Goal: Information Seeking & Learning: Find specific fact

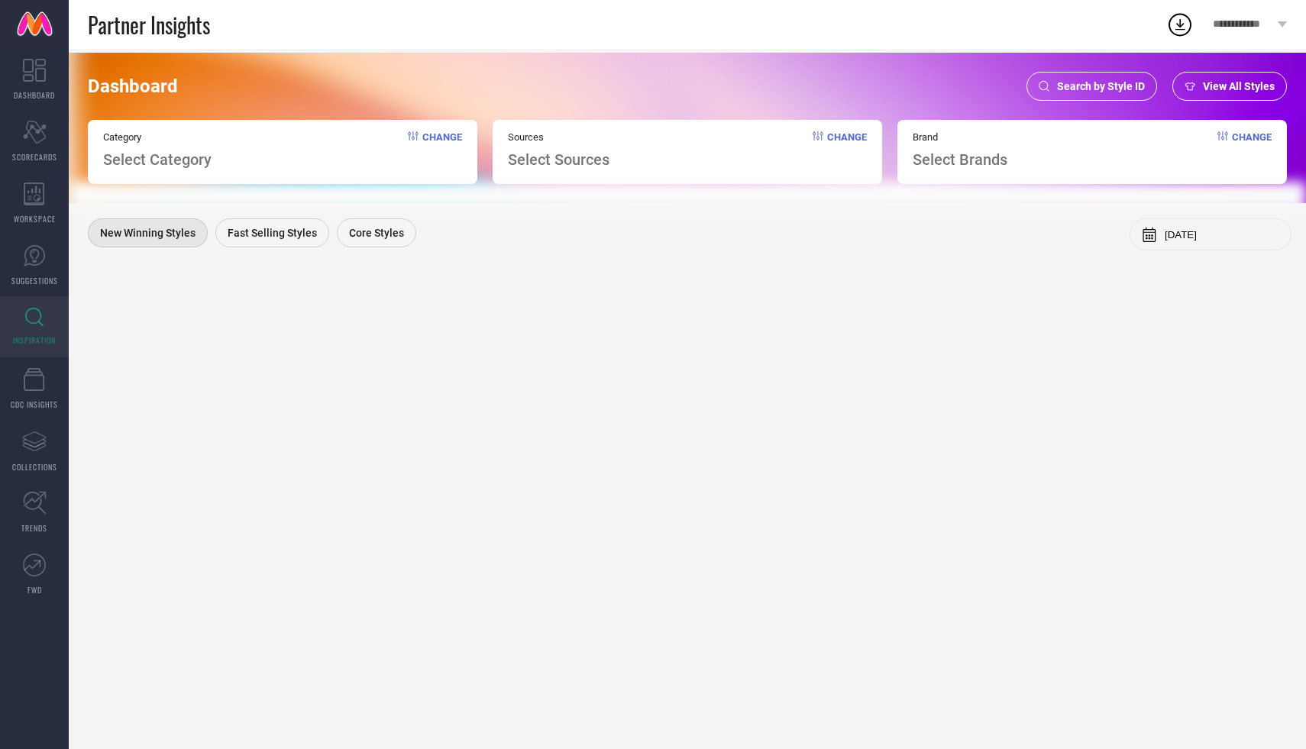
click at [1085, 87] on span "Search by Style ID" at bounding box center [1101, 86] width 88 height 12
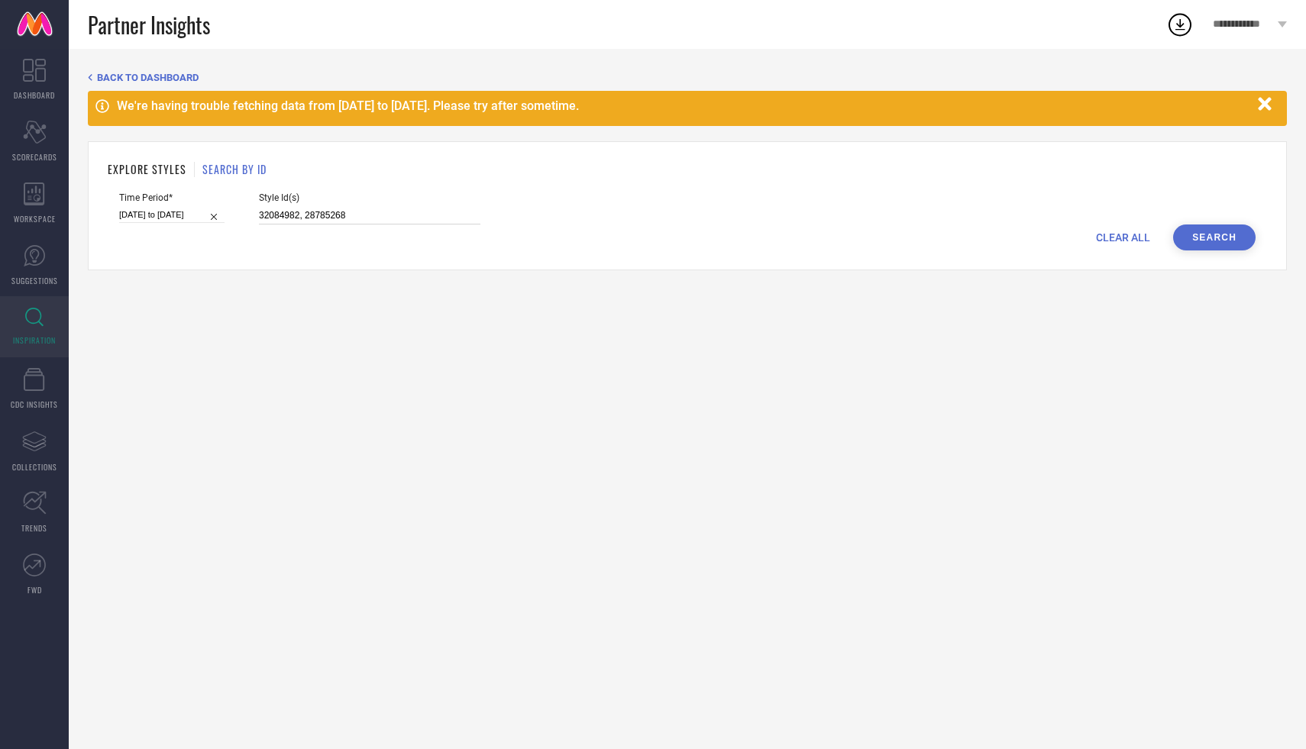
drag, startPoint x: 328, startPoint y: 217, endPoint x: 241, endPoint y: 211, distance: 86.5
click at [259, 212] on input "32084982, 28785268" at bounding box center [369, 216] width 221 height 18
paste input "6238528 36238512 10718904 36238518 36238535 36409635 36238537 36409640 36409638…"
type input "36238528 36238512 10718904 36238518 36238535 36409635 36238537 36409640 3640963…"
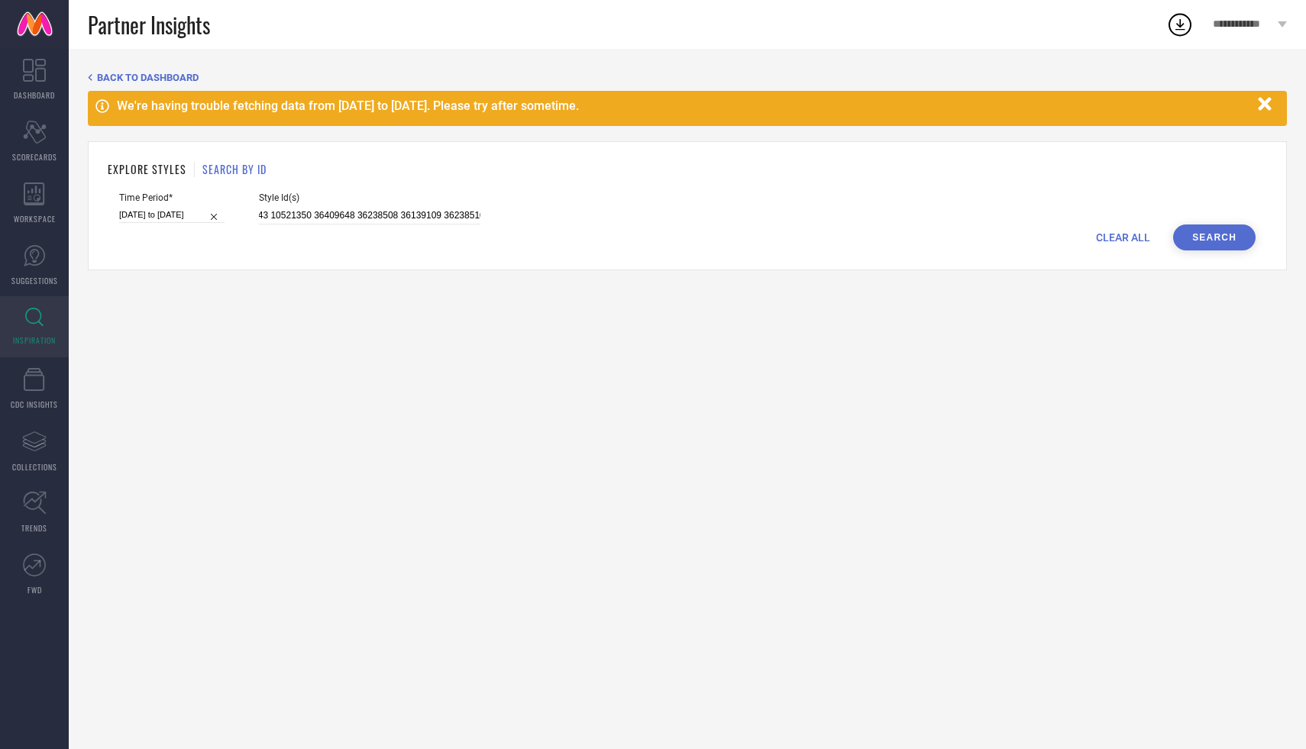
click at [1229, 238] on button "Search" at bounding box center [1214, 238] width 82 height 26
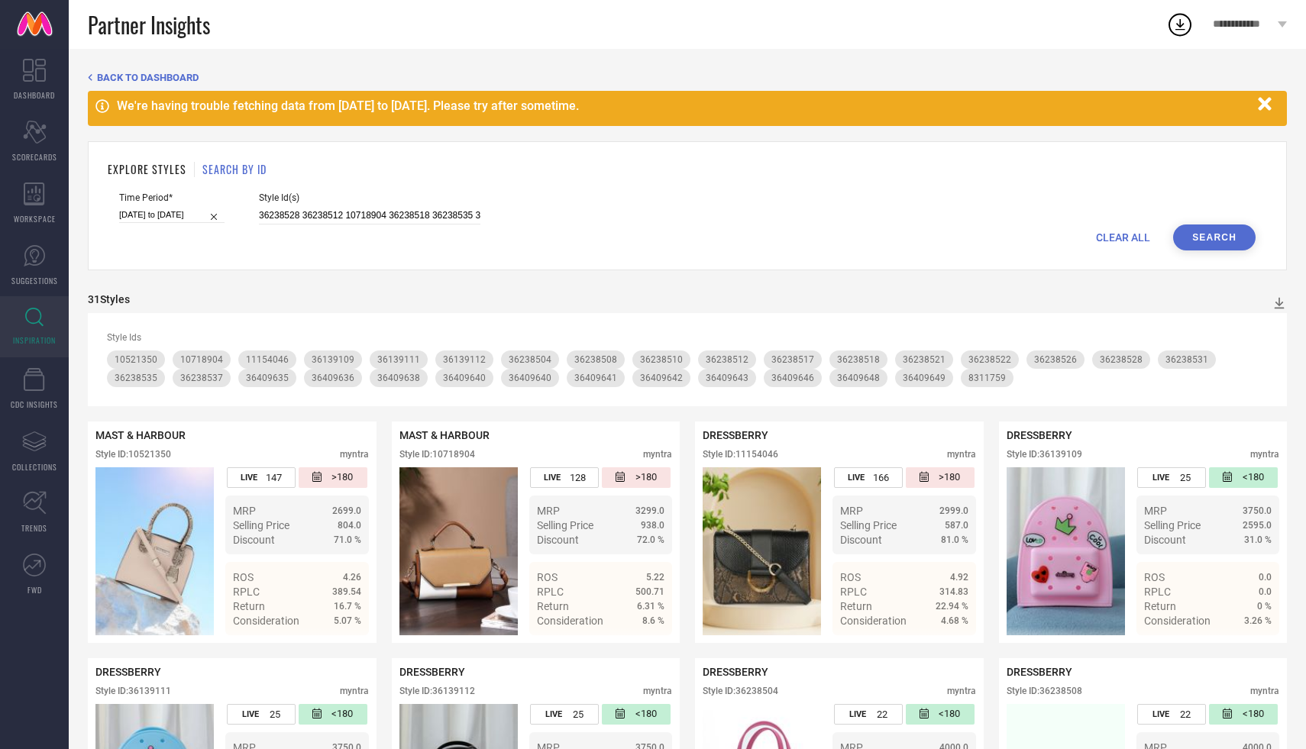
click at [1267, 107] on icon "button" at bounding box center [1264, 103] width 13 height 13
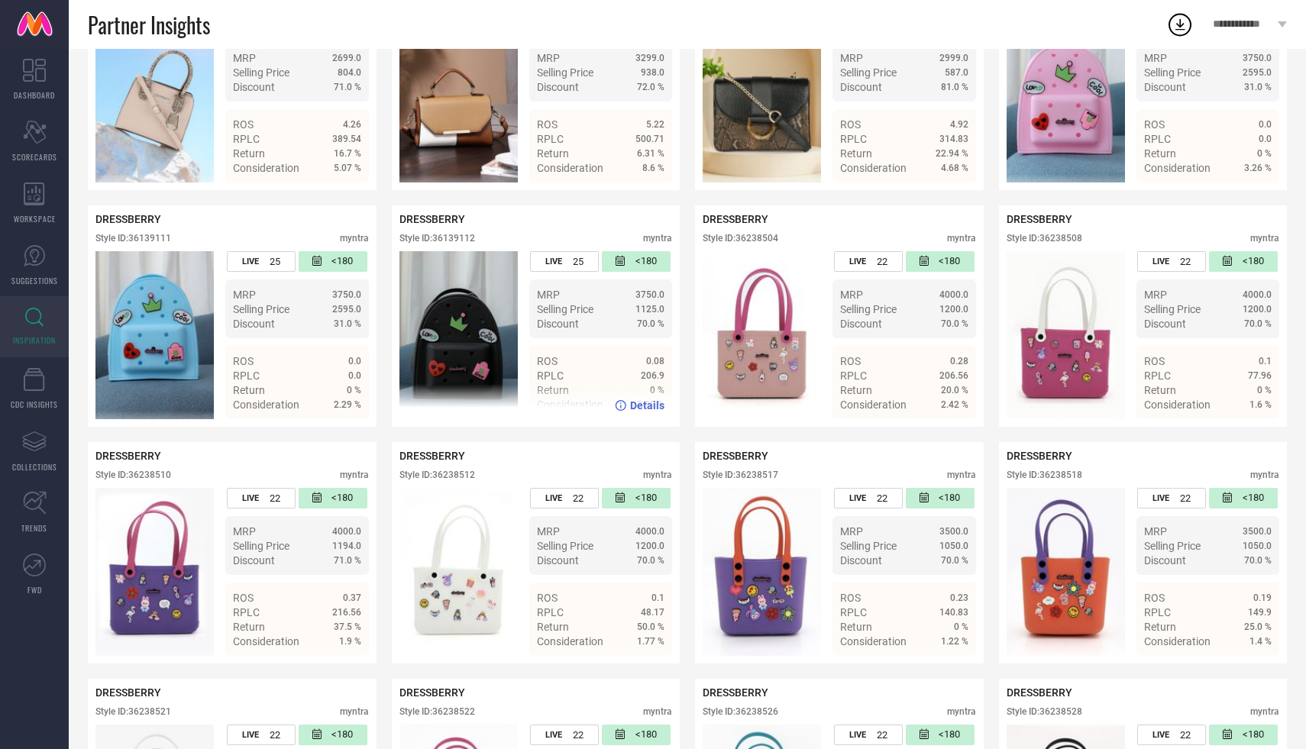
scroll to position [406, 0]
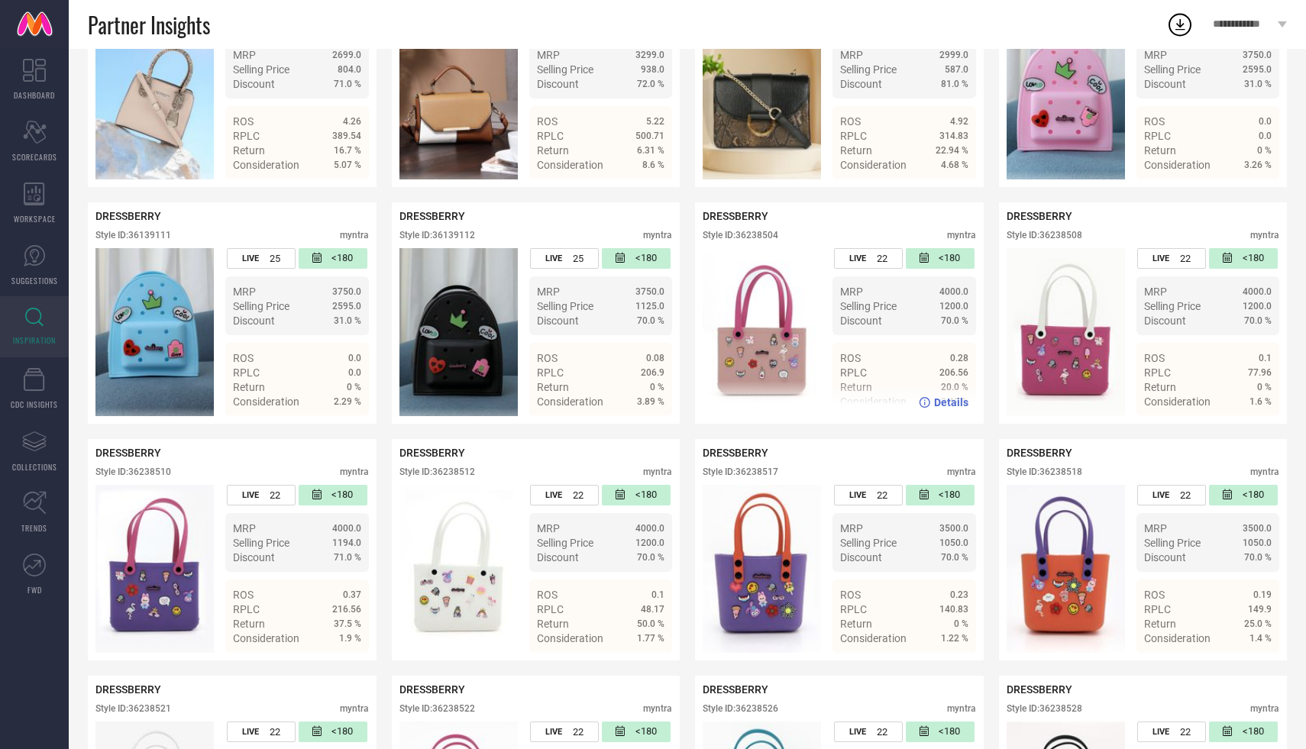
click at [758, 234] on div "Style ID: 36238504" at bounding box center [741, 235] width 76 height 11
copy div "36238504"
click at [1056, 236] on div "Style ID: 36238508" at bounding box center [1045, 235] width 76 height 11
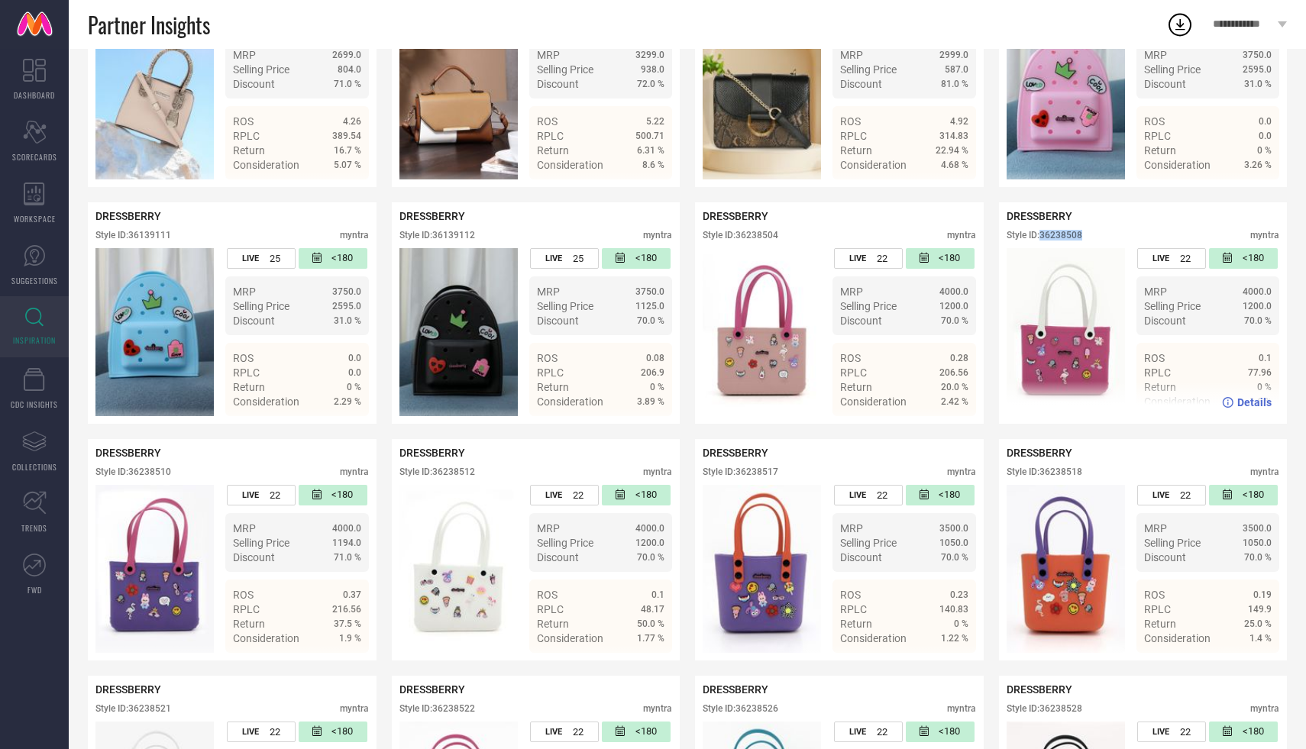
copy div "36238508"
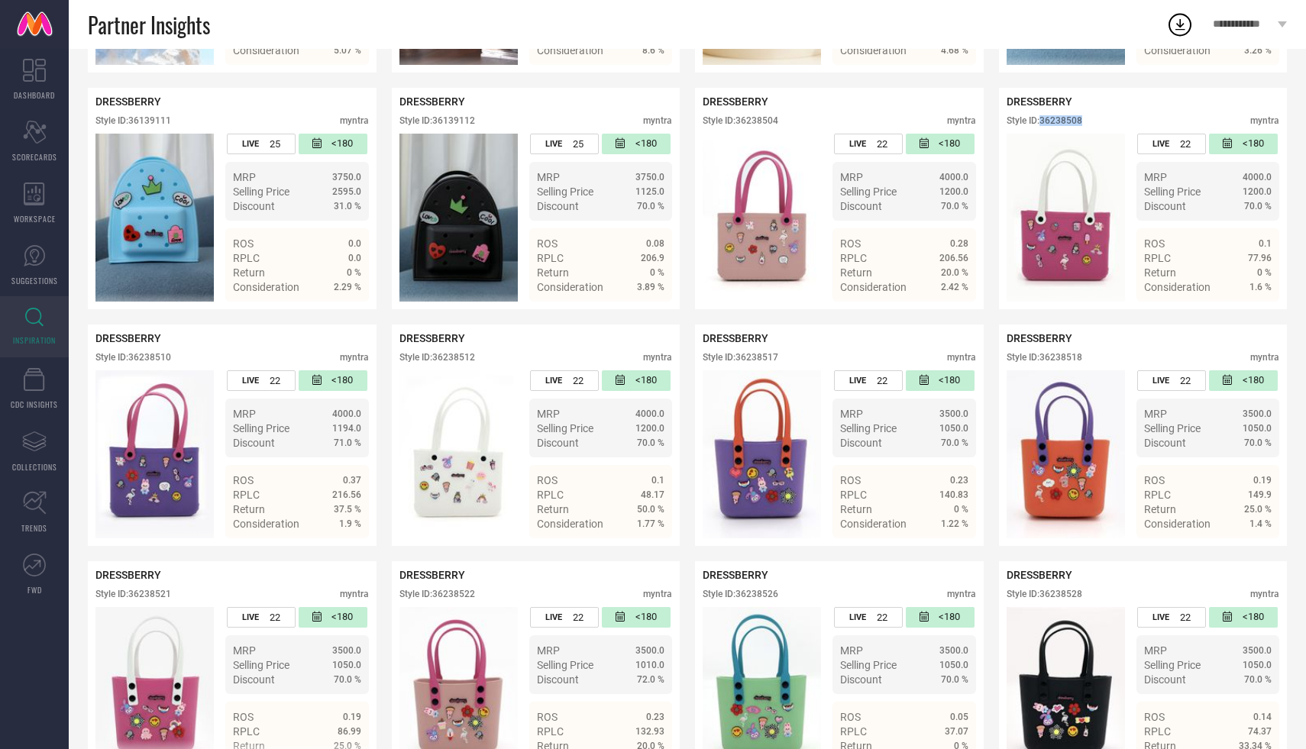
scroll to position [506, 0]
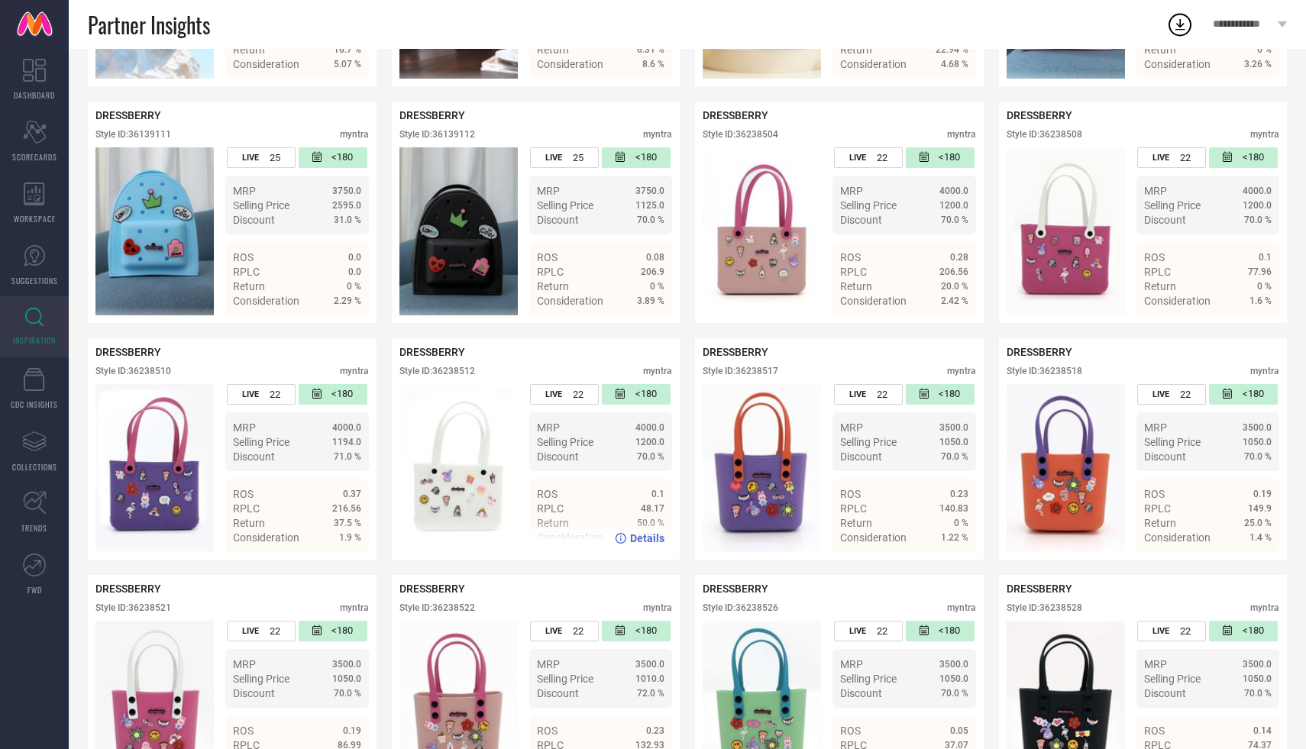
click at [470, 373] on div "Style ID: 36238512" at bounding box center [437, 371] width 76 height 11
copy div "36238512"
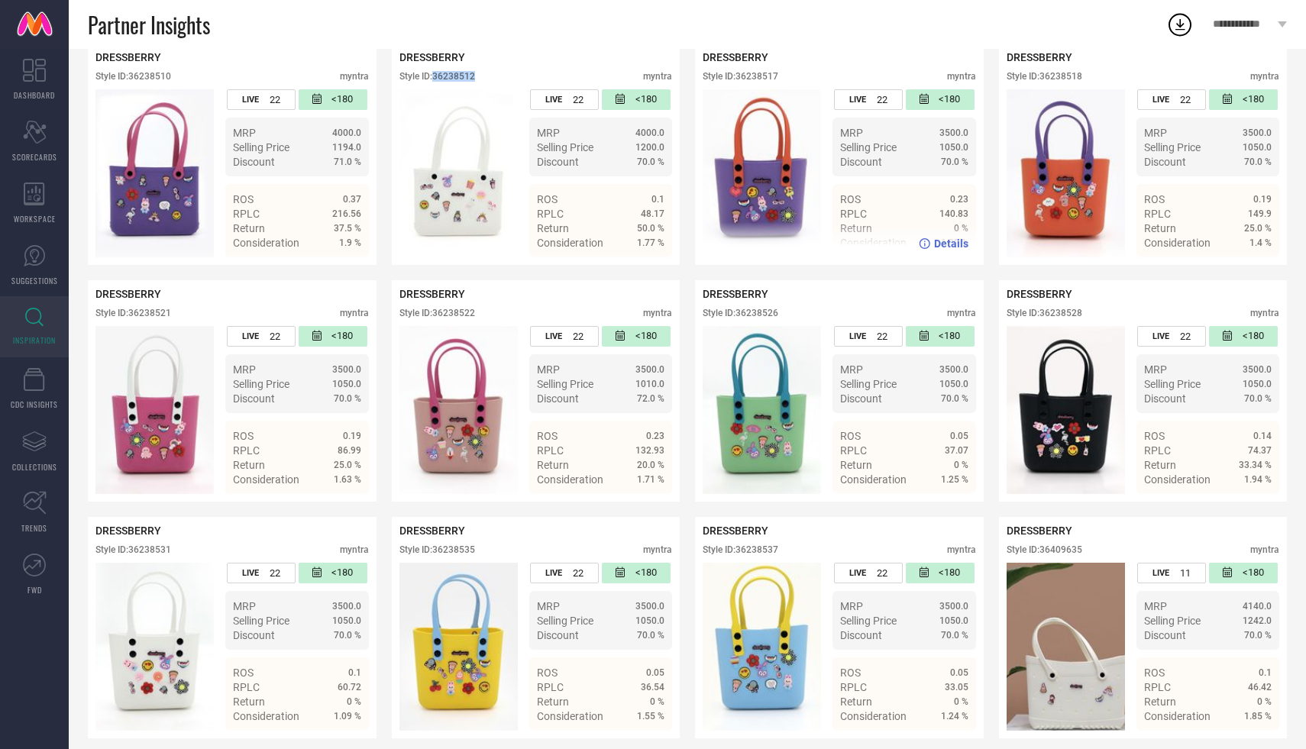
scroll to position [810, 0]
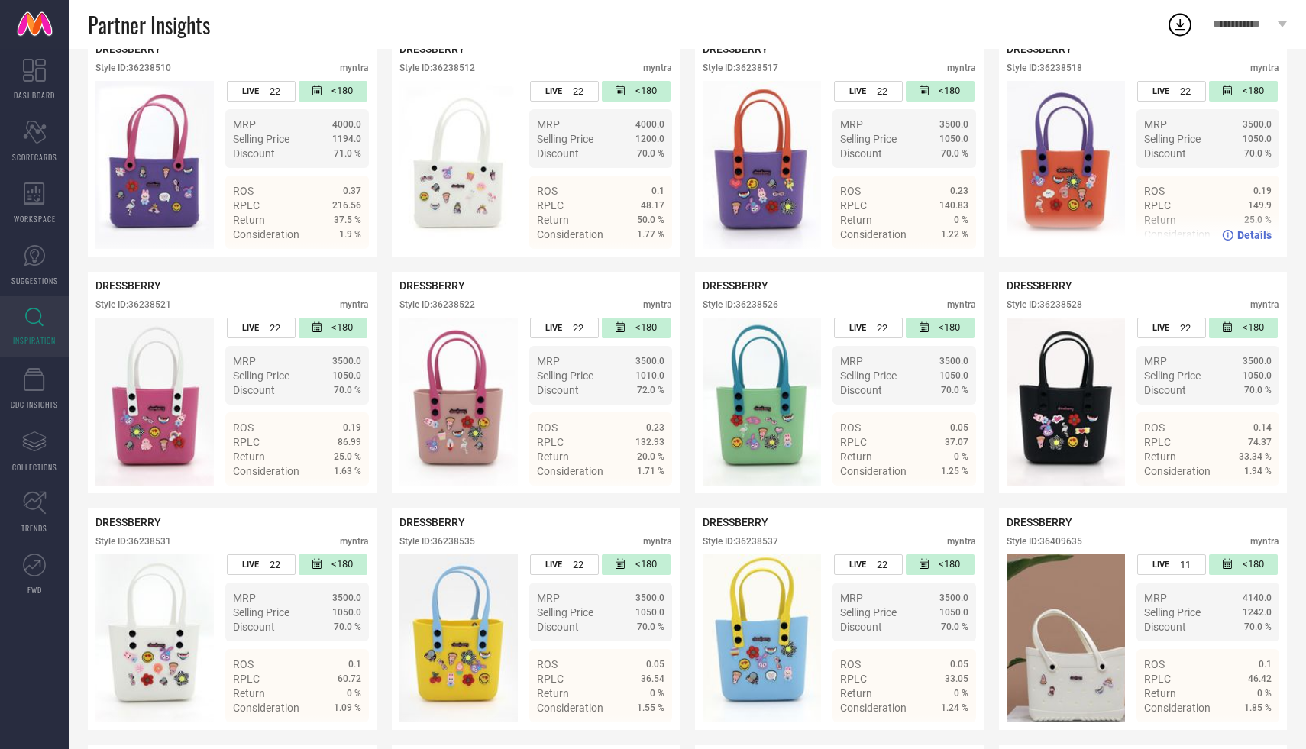
click at [1072, 71] on div "Style ID: 36238518" at bounding box center [1045, 68] width 76 height 11
copy div "36238518"
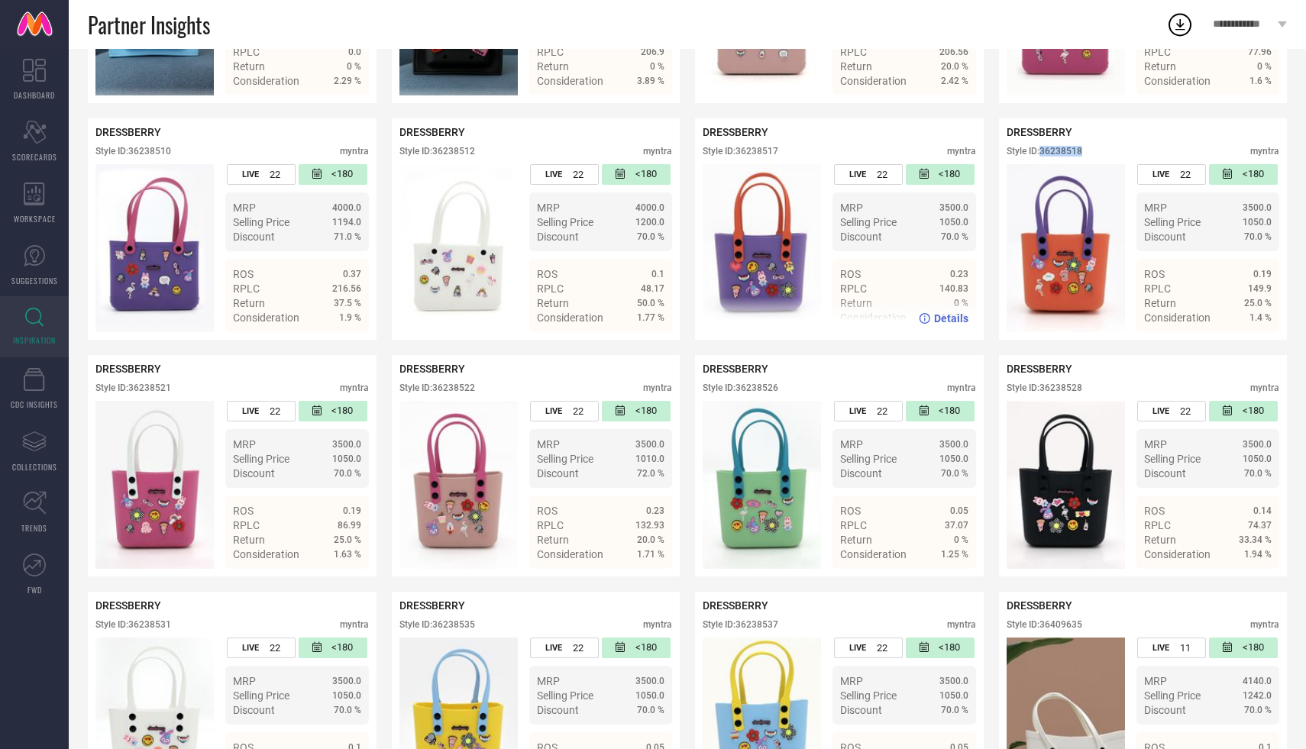
scroll to position [734, 0]
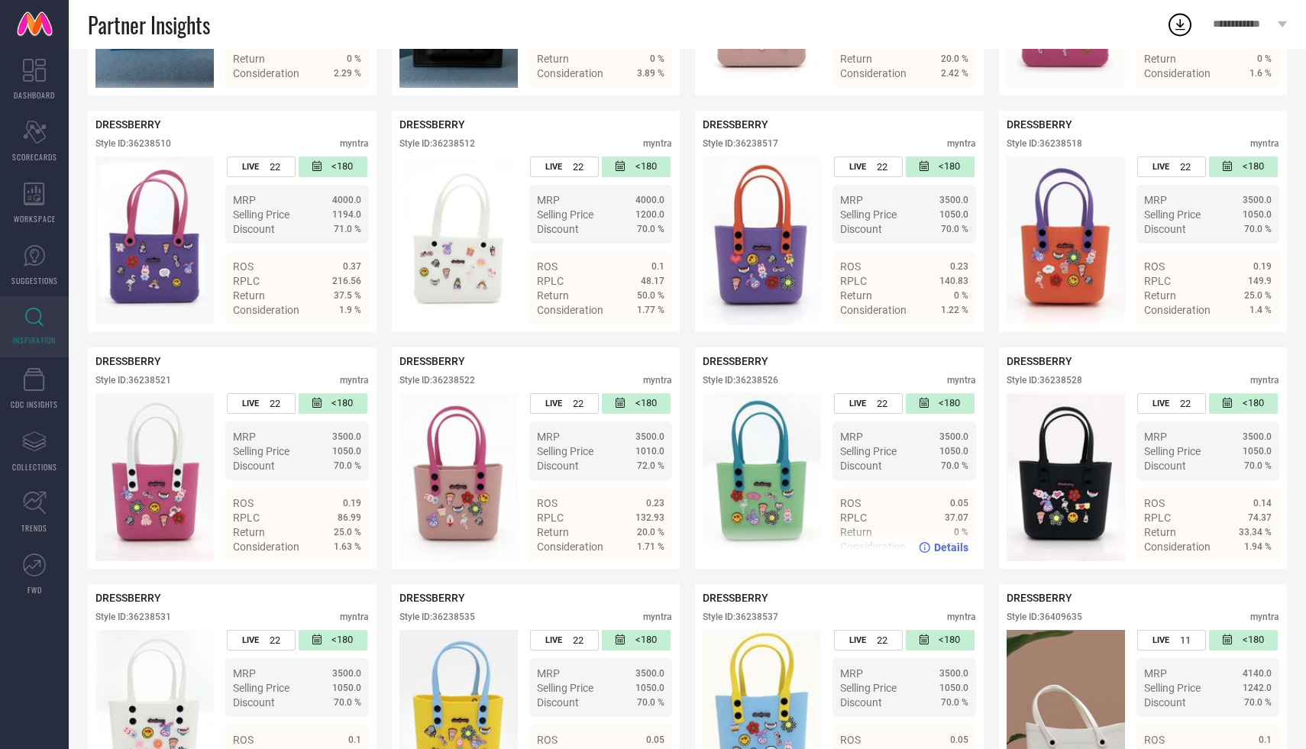
click at [771, 380] on div "Style ID: 36238526" at bounding box center [741, 380] width 76 height 11
copy div "36238526"
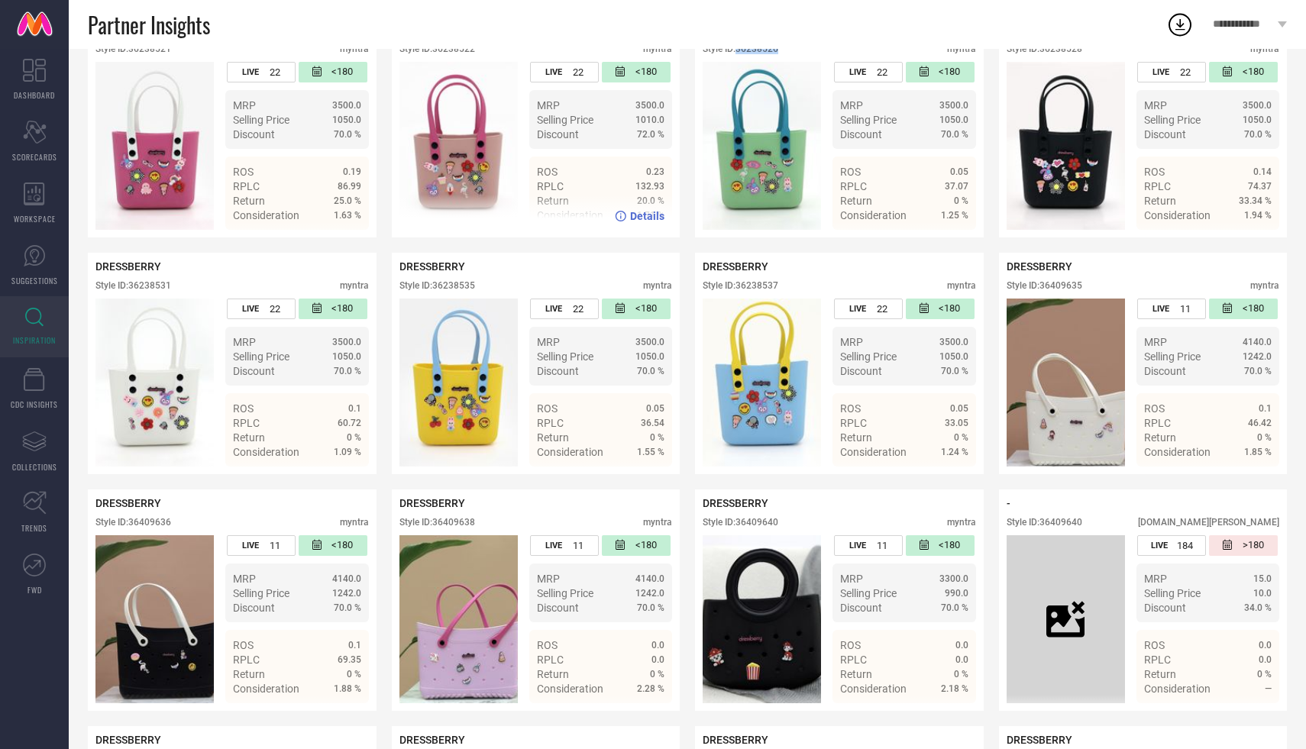
scroll to position [1072, 0]
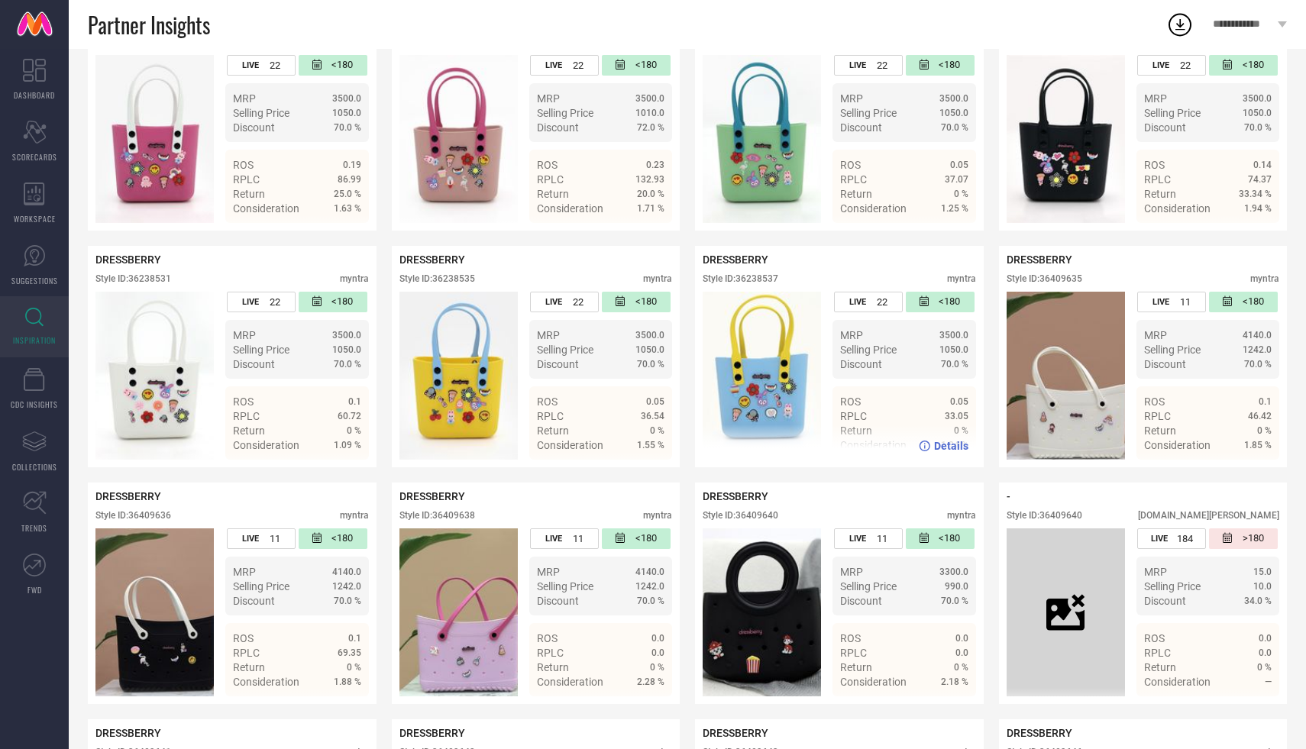
click at [771, 276] on div "Style ID: 36238537" at bounding box center [741, 278] width 76 height 11
copy div "36238537"
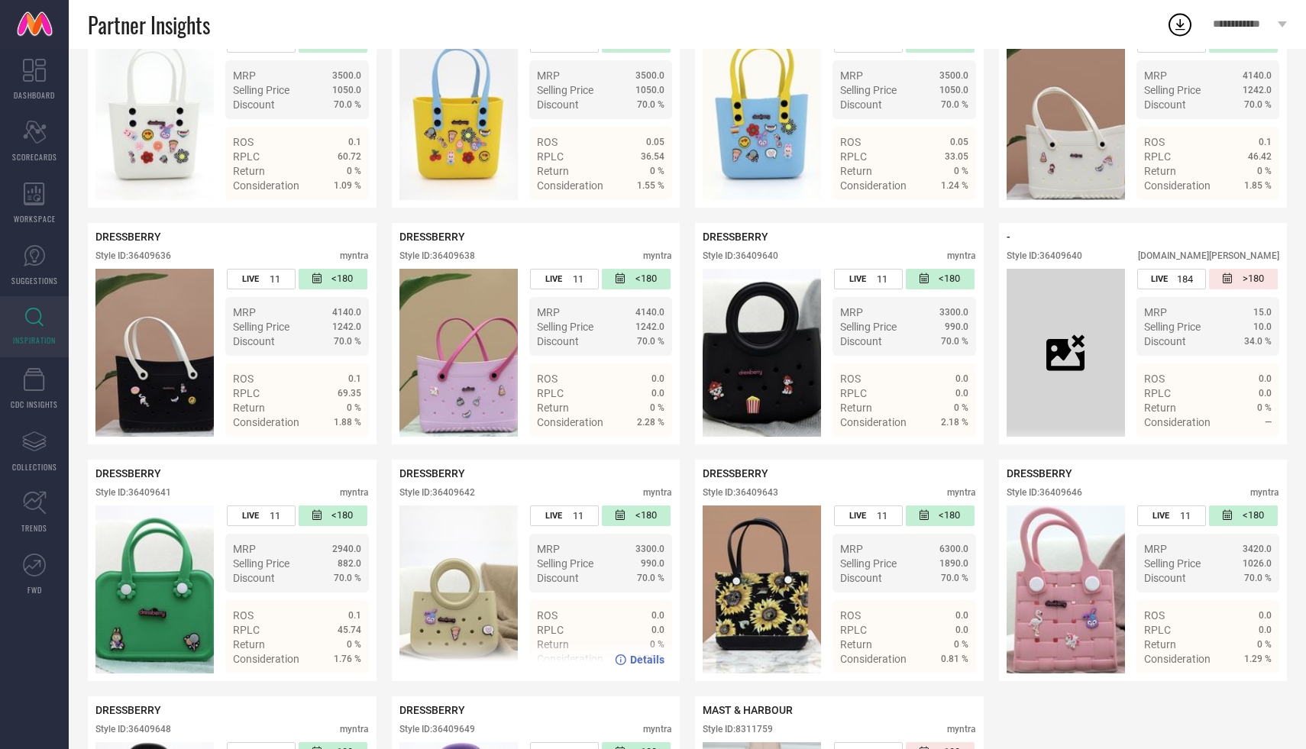
scroll to position [1335, 0]
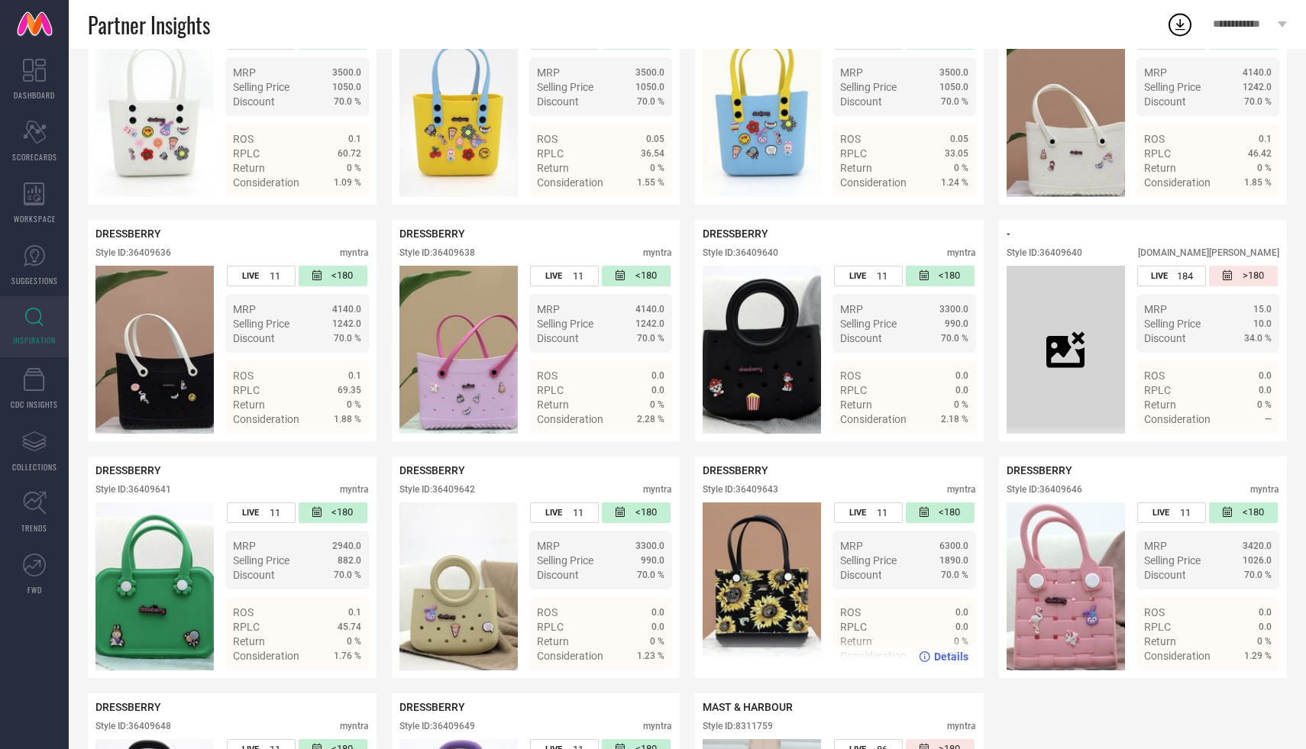
click at [757, 490] on div "Style ID: 36409643" at bounding box center [741, 489] width 76 height 11
copy div "36409643"
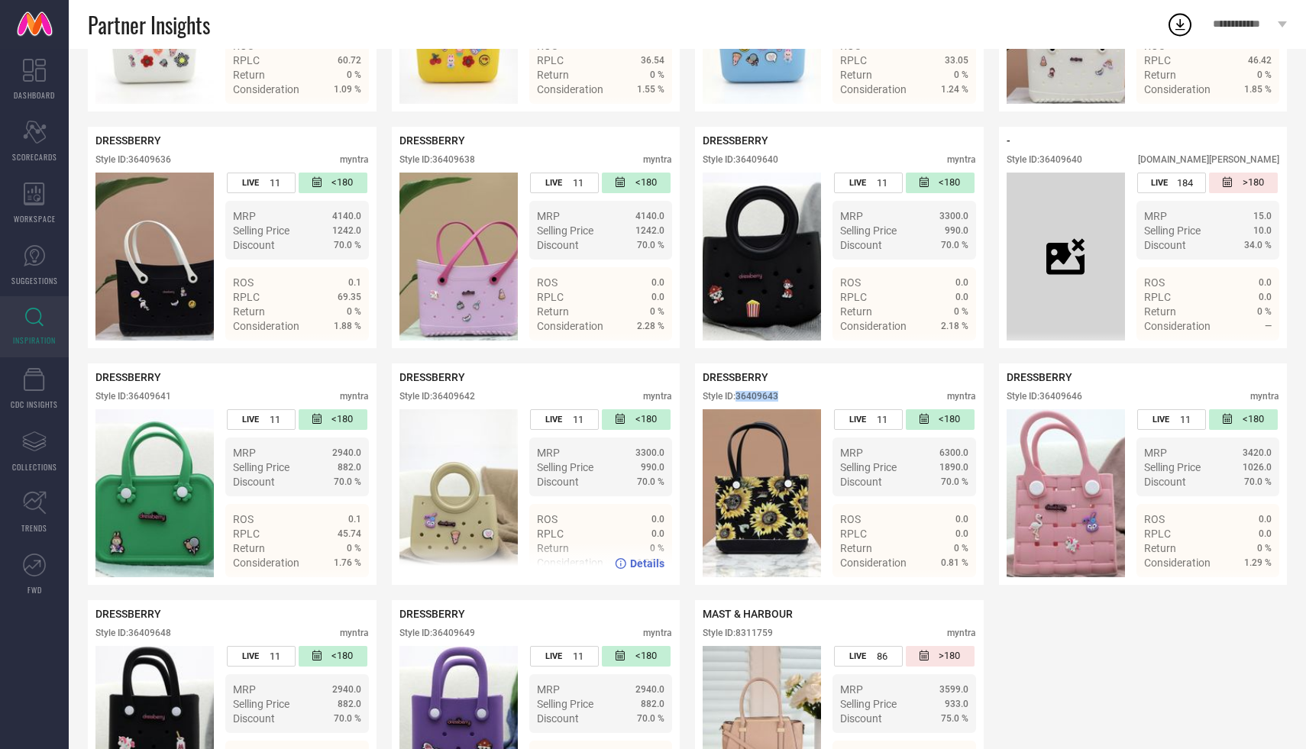
scroll to position [1429, 0]
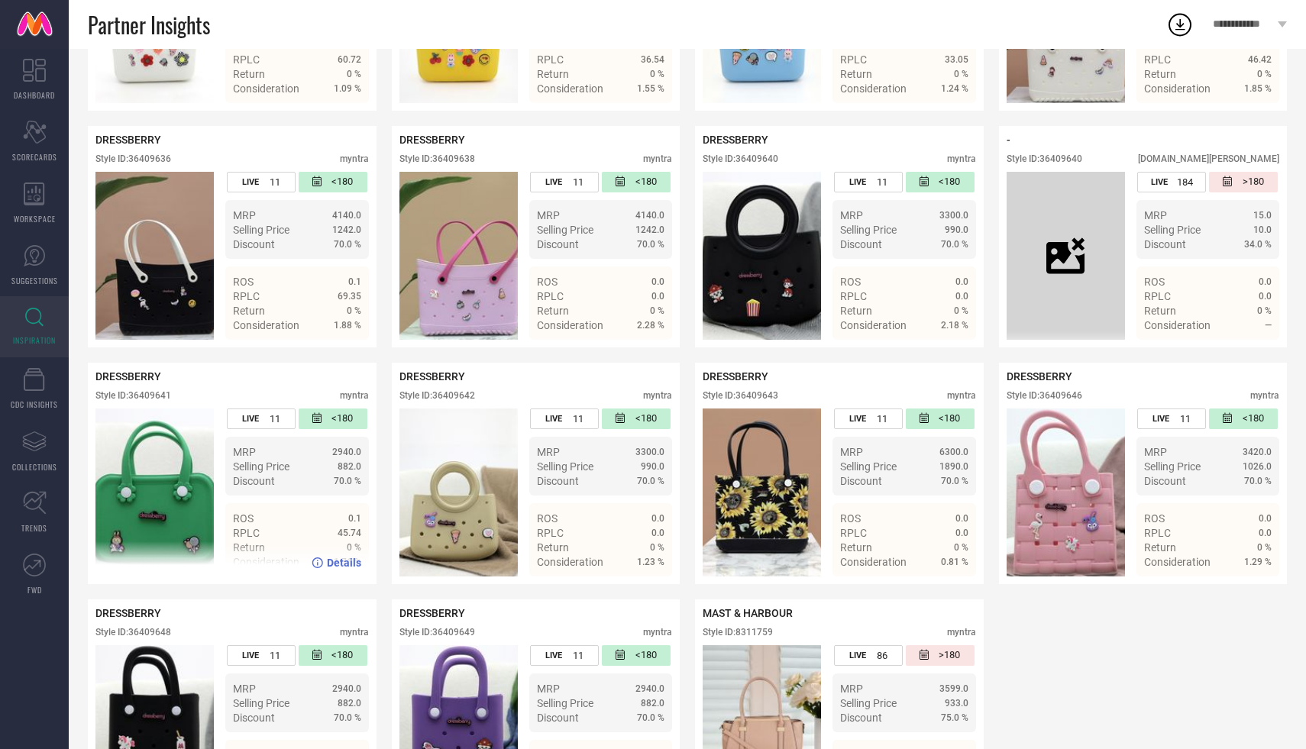
click at [151, 393] on div "Style ID: 36409641" at bounding box center [133, 395] width 76 height 11
copy div "36409641"
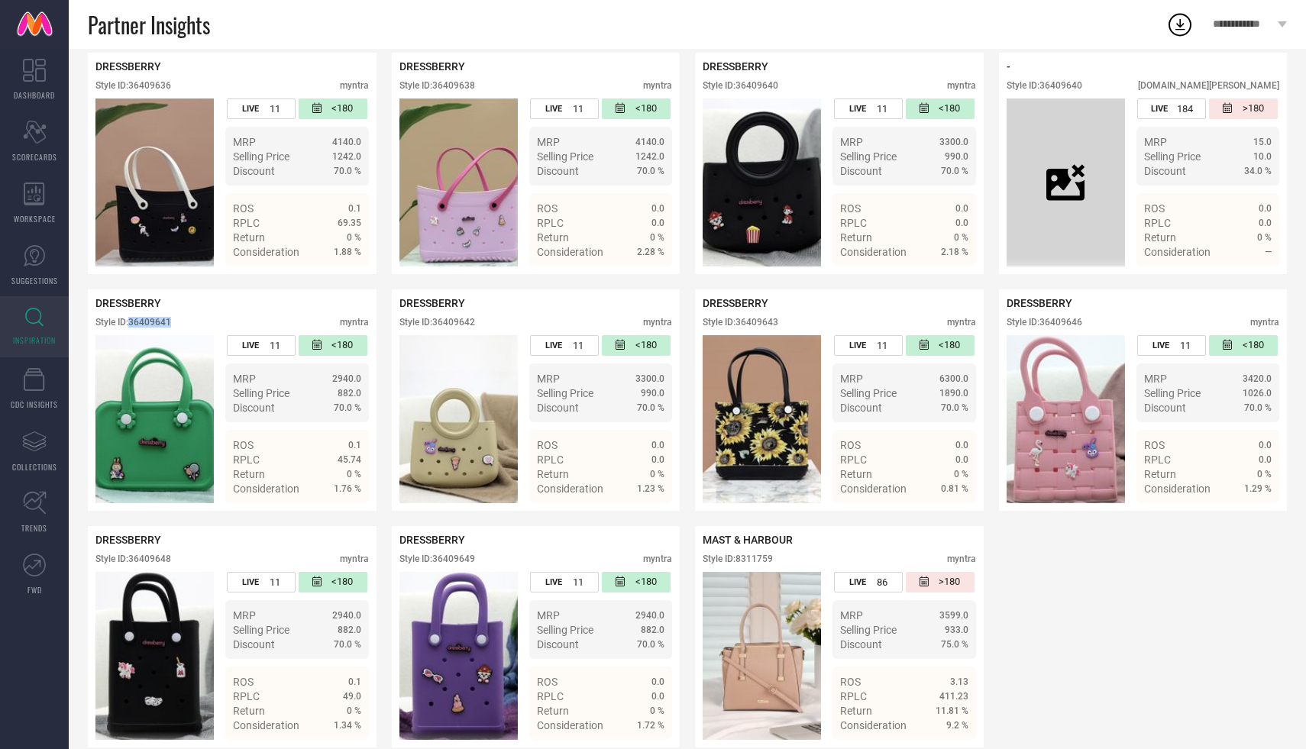
scroll to position [1527, 0]
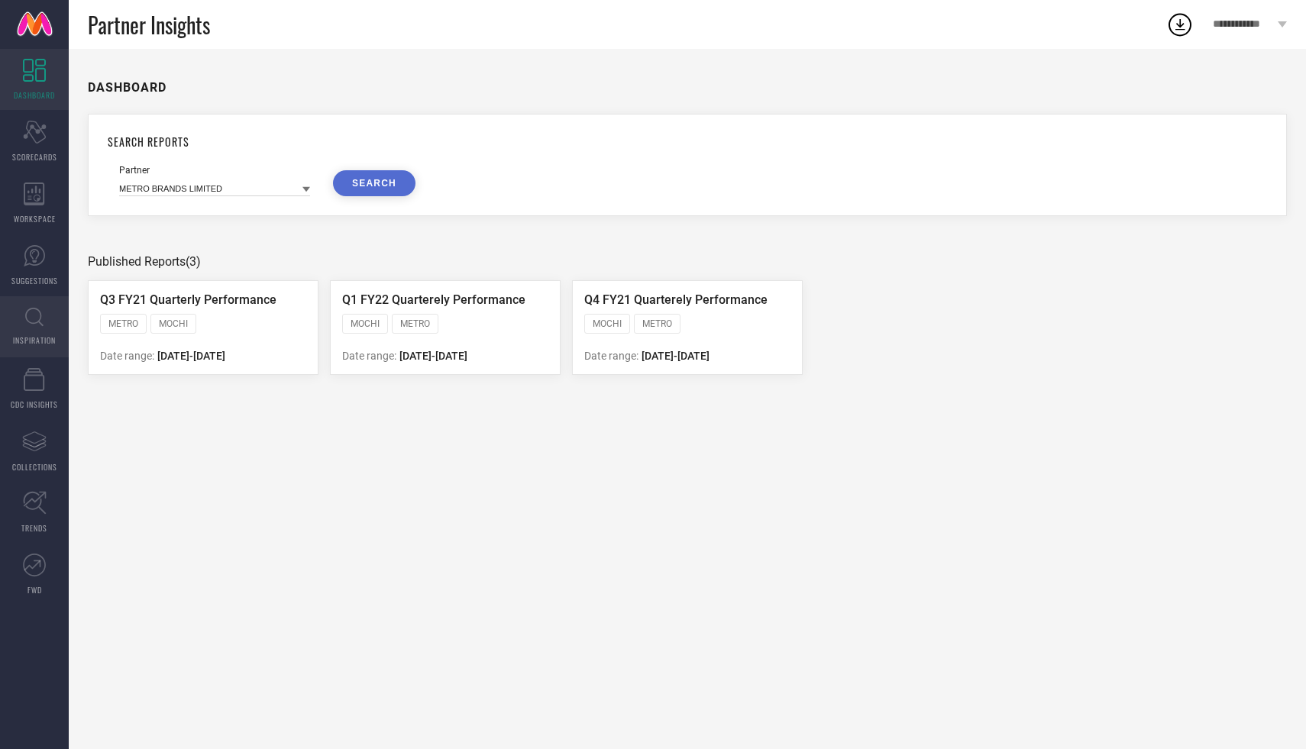
click at [34, 309] on icon at bounding box center [34, 317] width 18 height 18
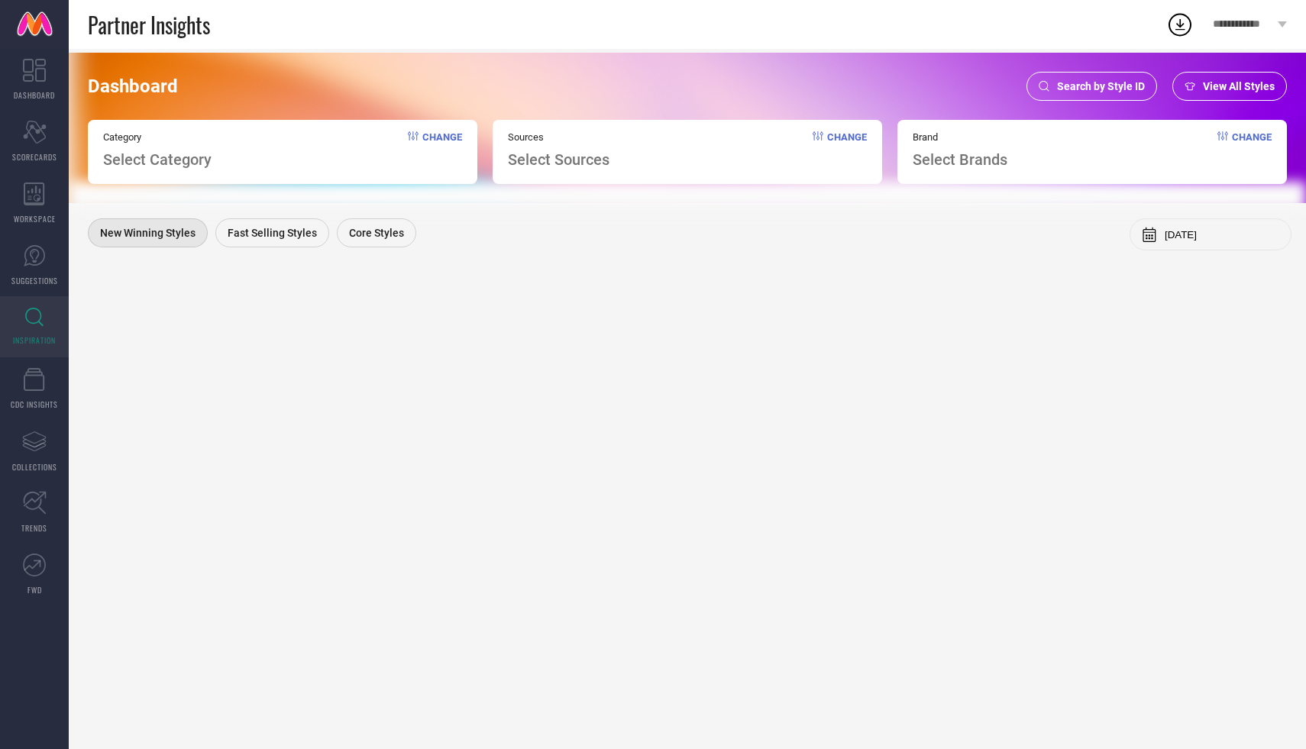
click at [1090, 82] on span "Search by Style ID" at bounding box center [1101, 86] width 88 height 12
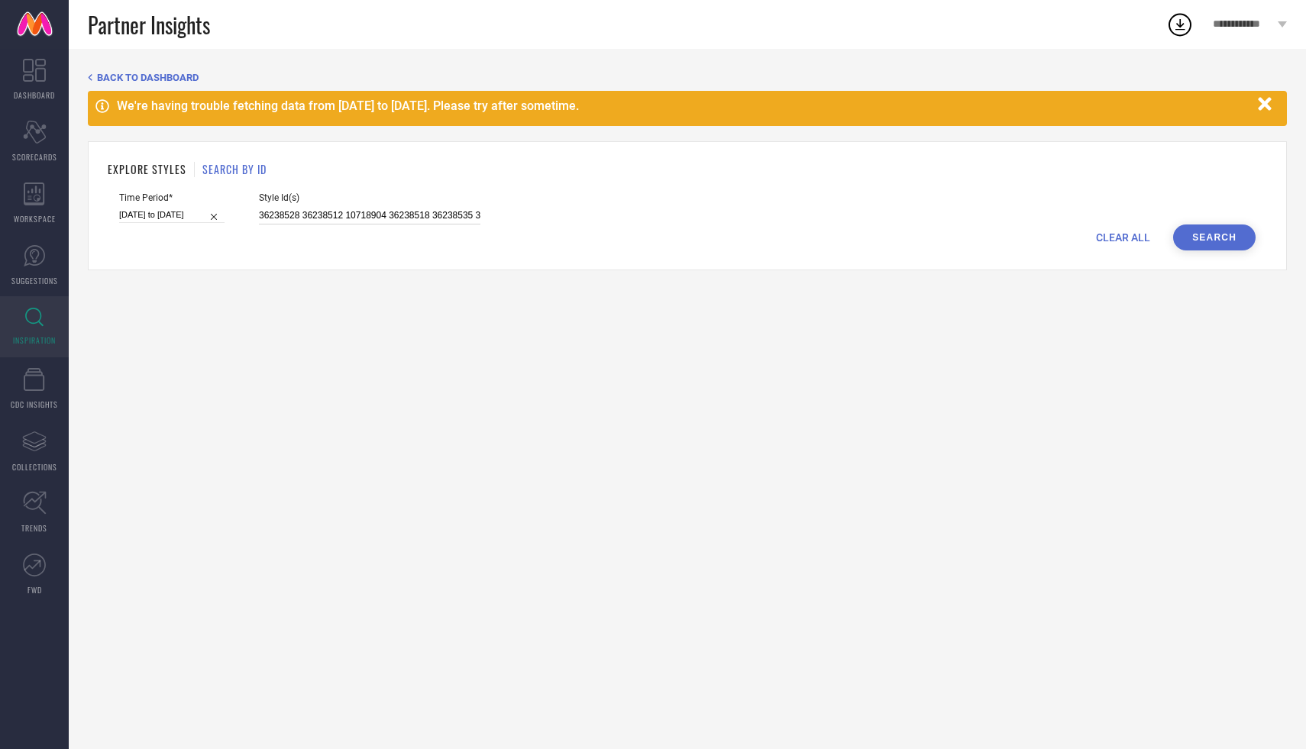
click at [315, 213] on input "36238528 36238512 10718904 36238518 36238535 36409635 36238537 36409640 3640963…" at bounding box center [369, 216] width 221 height 18
paste input "36238512 36238508 36238518 36238526 36238537 36409643 36409641 36409645 3640963…"
type input "36238512 36238508 36238518 36238526 36238537 36409643 36409641 36409645 3640963…"
drag, startPoint x: 161, startPoint y: 218, endPoint x: 176, endPoint y: 221, distance: 15.7
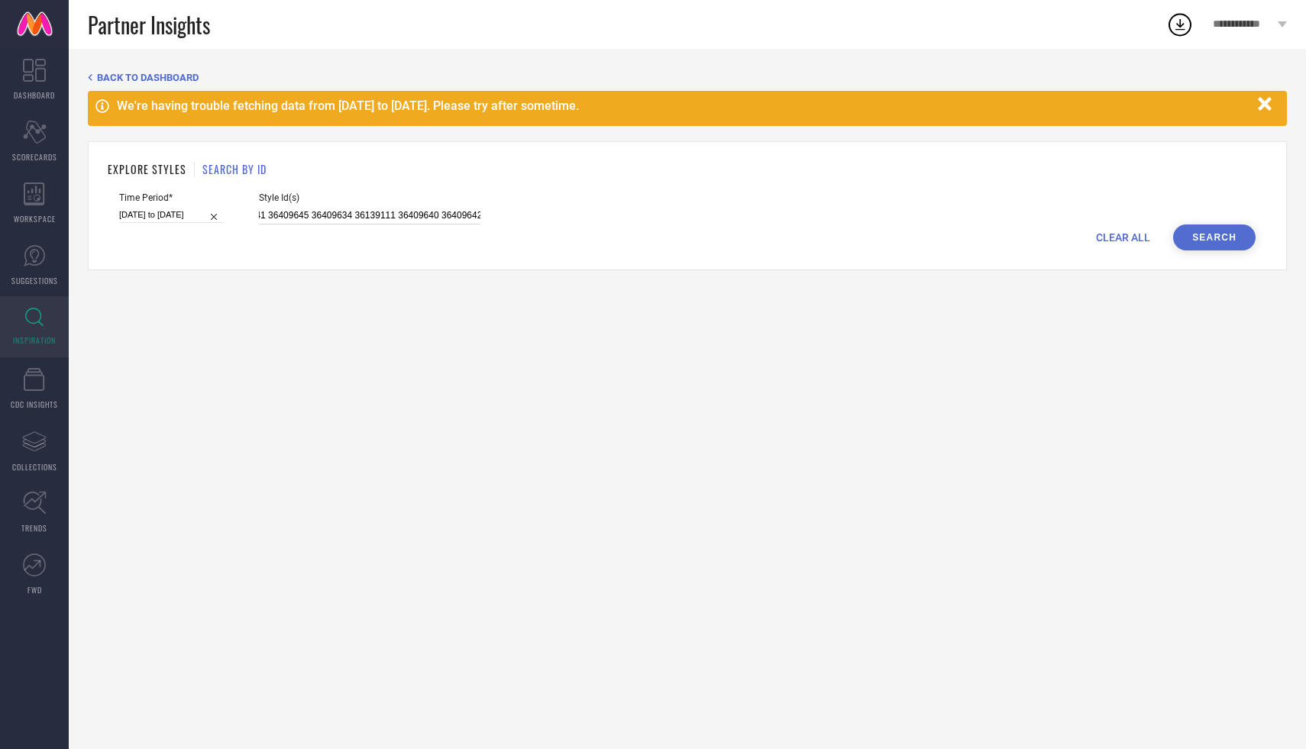
click at [161, 218] on input "[DATE] to [DATE]" at bounding box center [171, 215] width 105 height 16
select select "2"
select select "2025"
select select "3"
select select "2025"
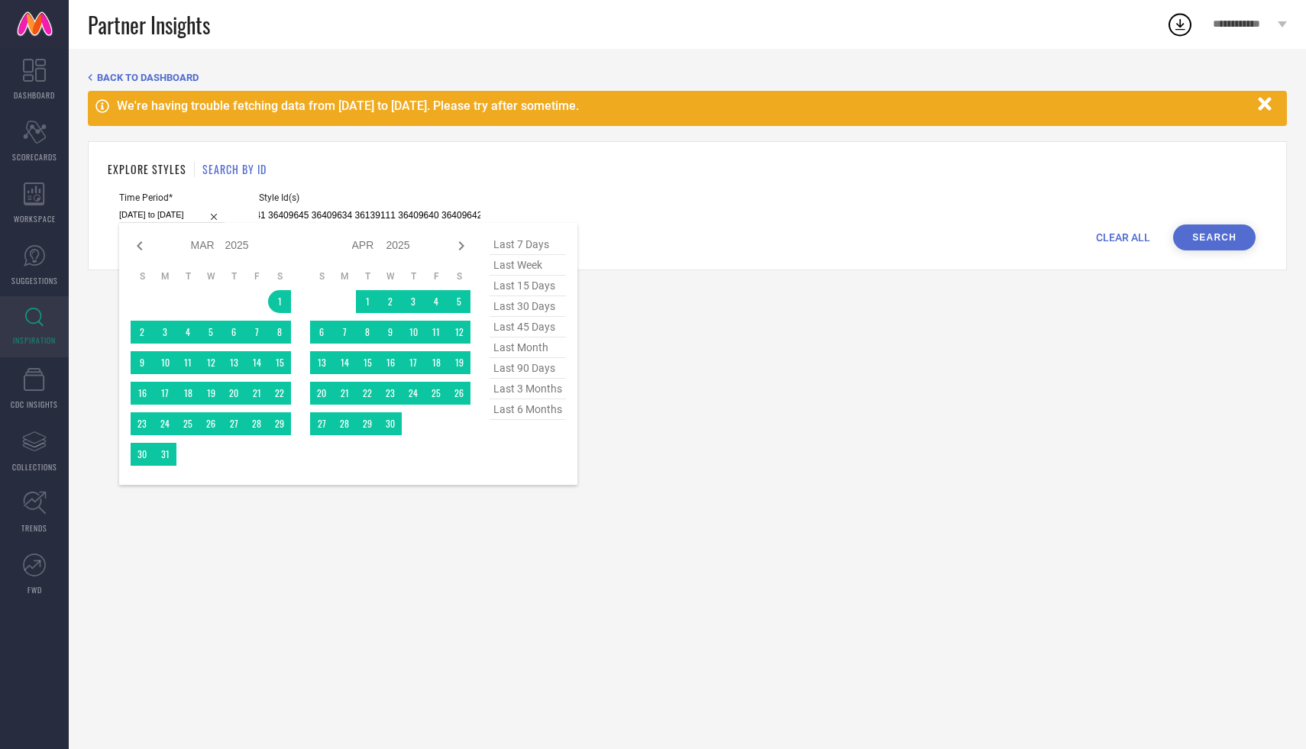
type input "36238512 36238508 36238518 36238526 36238537 36409643 36409641 36409645 3640963…"
click at [507, 414] on span "last 6 months" at bounding box center [528, 409] width 76 height 21
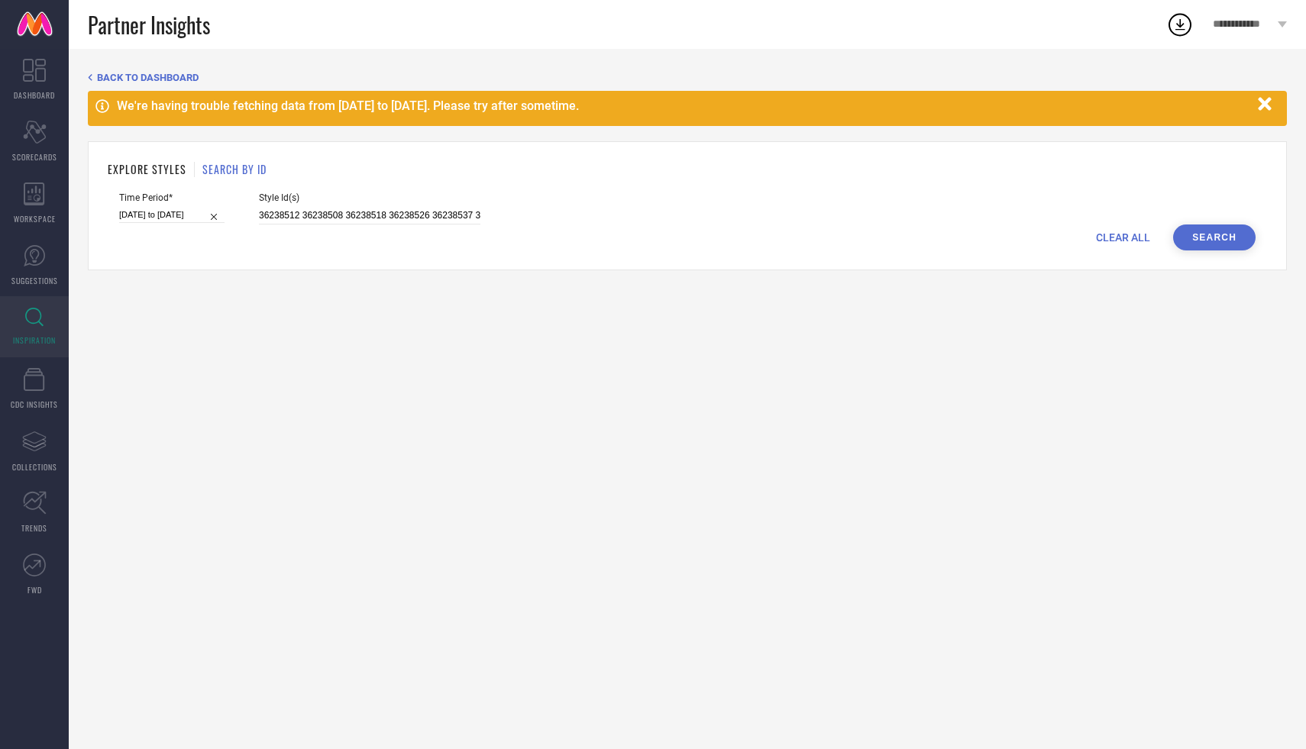
click at [1222, 238] on button "Search" at bounding box center [1214, 238] width 82 height 26
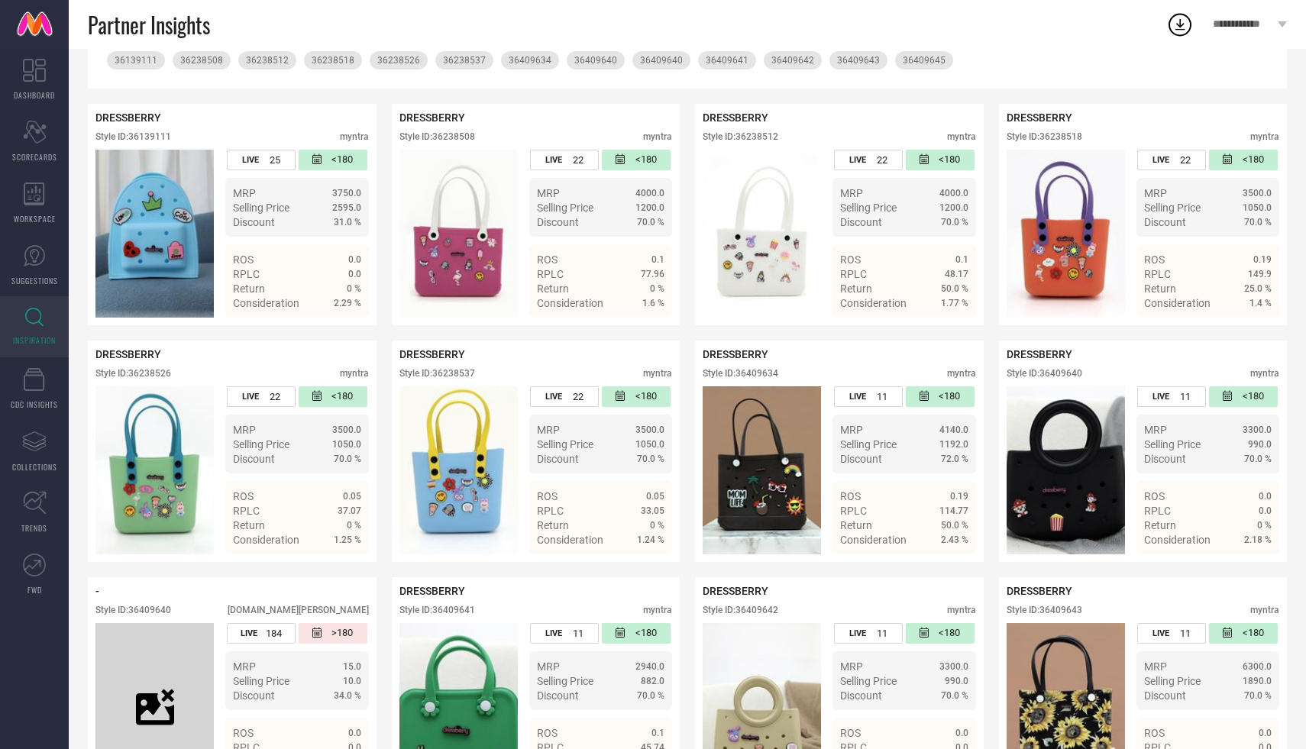
scroll to position [286, 0]
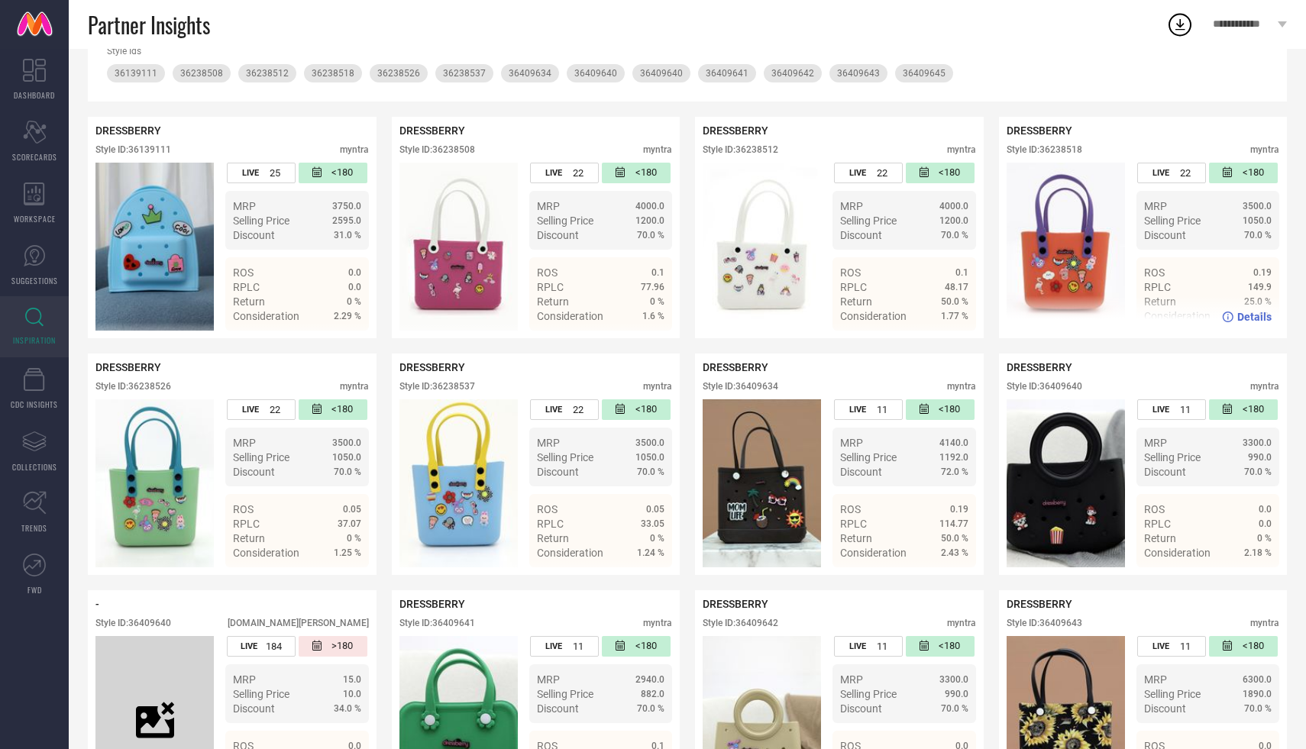
click at [1065, 150] on div "Style ID: 36238518" at bounding box center [1045, 149] width 76 height 11
copy div "36238518"
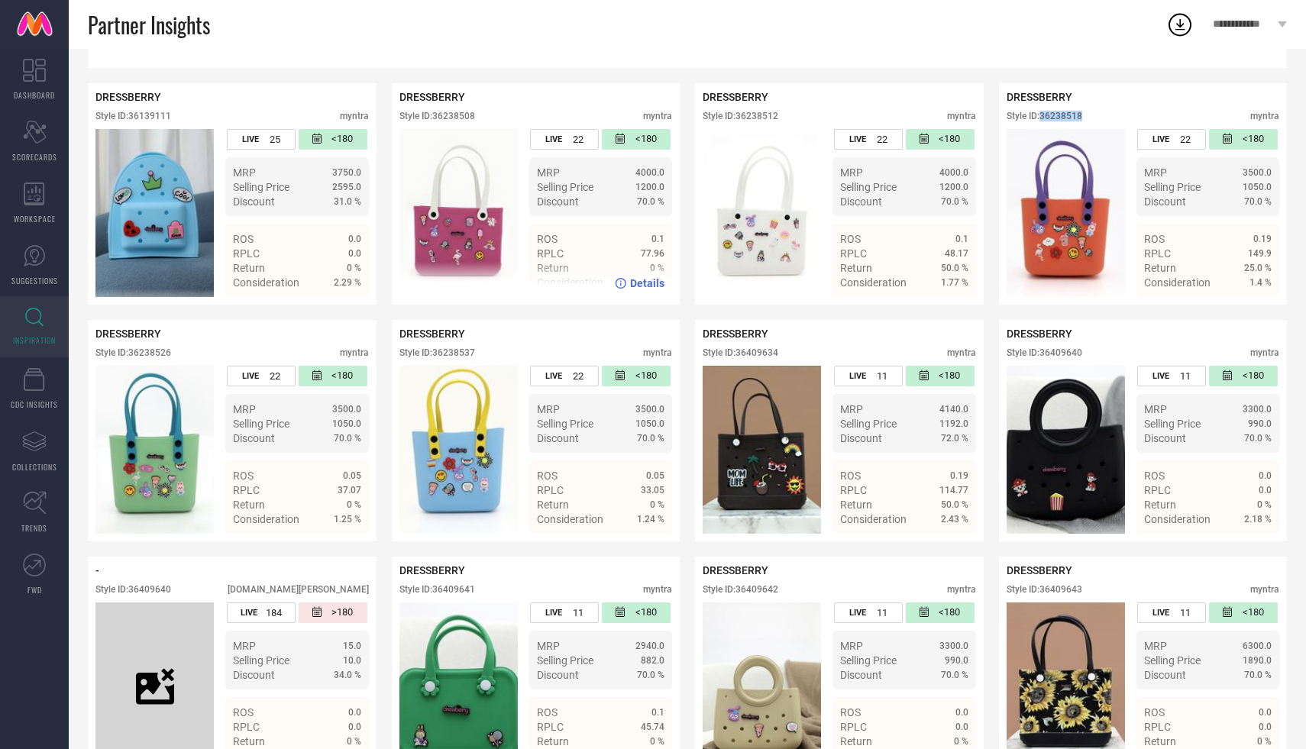
scroll to position [280, 0]
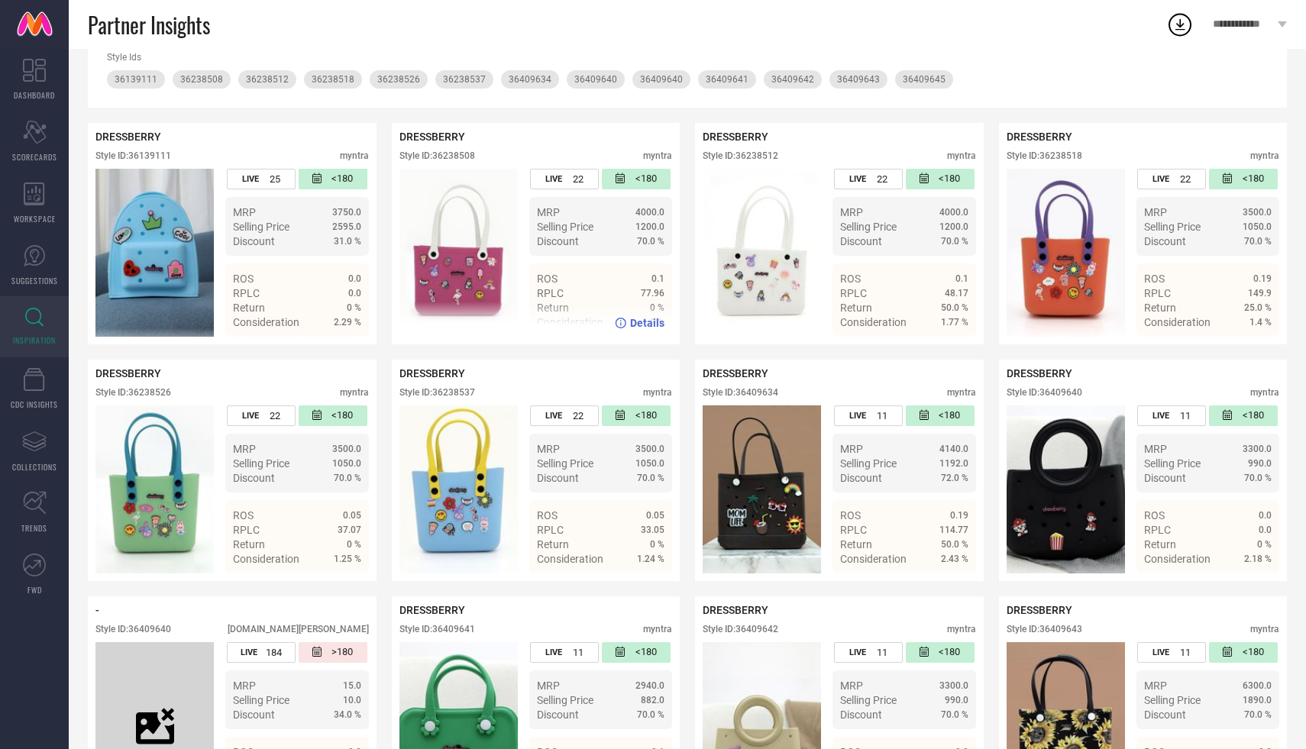
click at [467, 156] on div "Style ID: 36238508" at bounding box center [437, 155] width 76 height 11
copy div "36238508"
click at [763, 155] on div "Style ID: 36238512" at bounding box center [741, 155] width 76 height 11
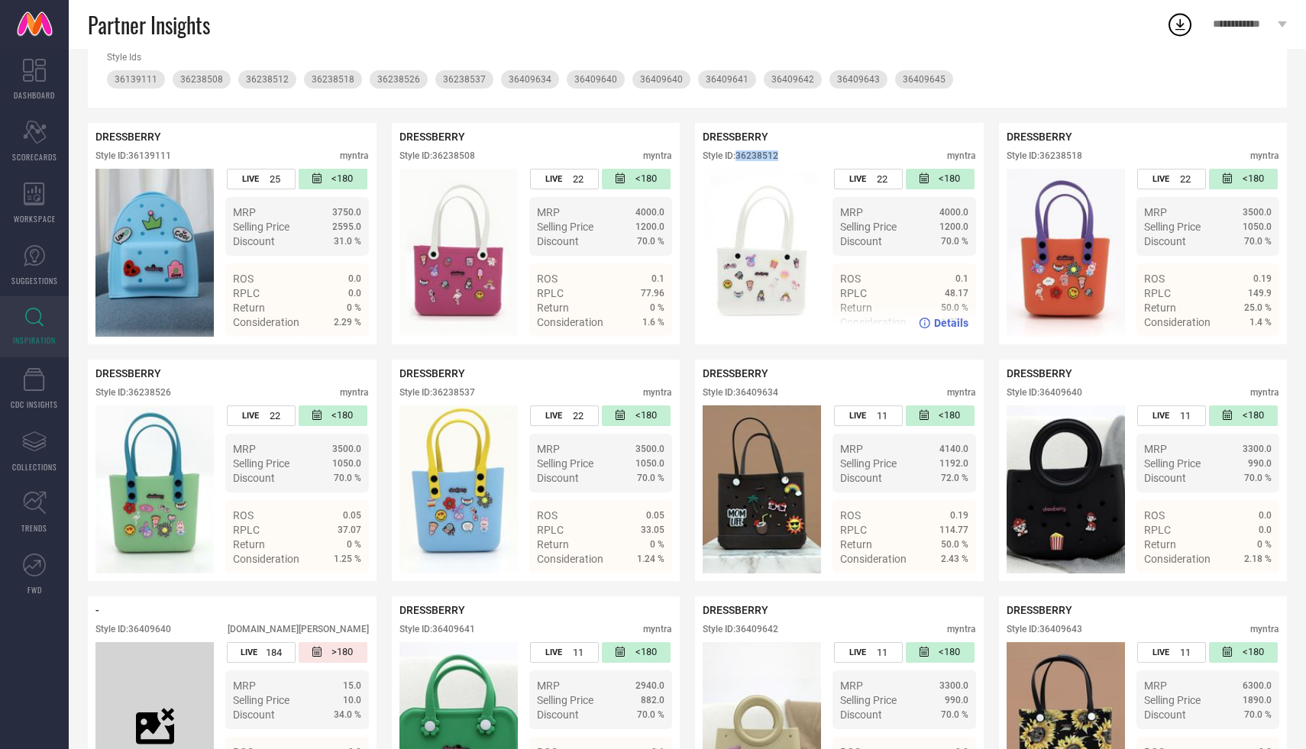
copy div "36238512"
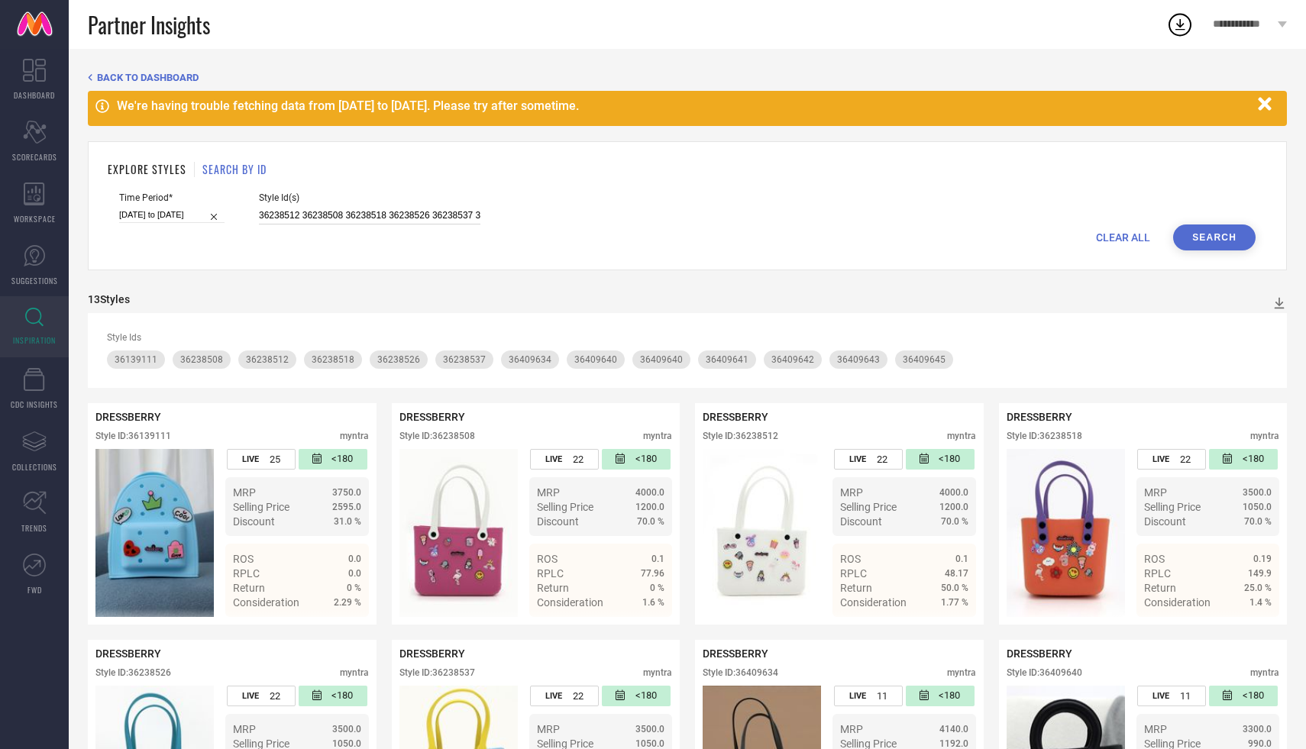
click at [267, 212] on input "36238512 36238508 36238518 36238526 36238537 36409643 36409641 36409645 3640963…" at bounding box center [369, 216] width 221 height 18
paste input "36238526 36238537 36409643 36409641 36409645 36409634 36139111 36409640 3640964…"
click at [318, 215] on input "36238526 36238537 36409643 36409641 36409645 36409634 36139111 36409640 3640964…" at bounding box center [369, 216] width 221 height 18
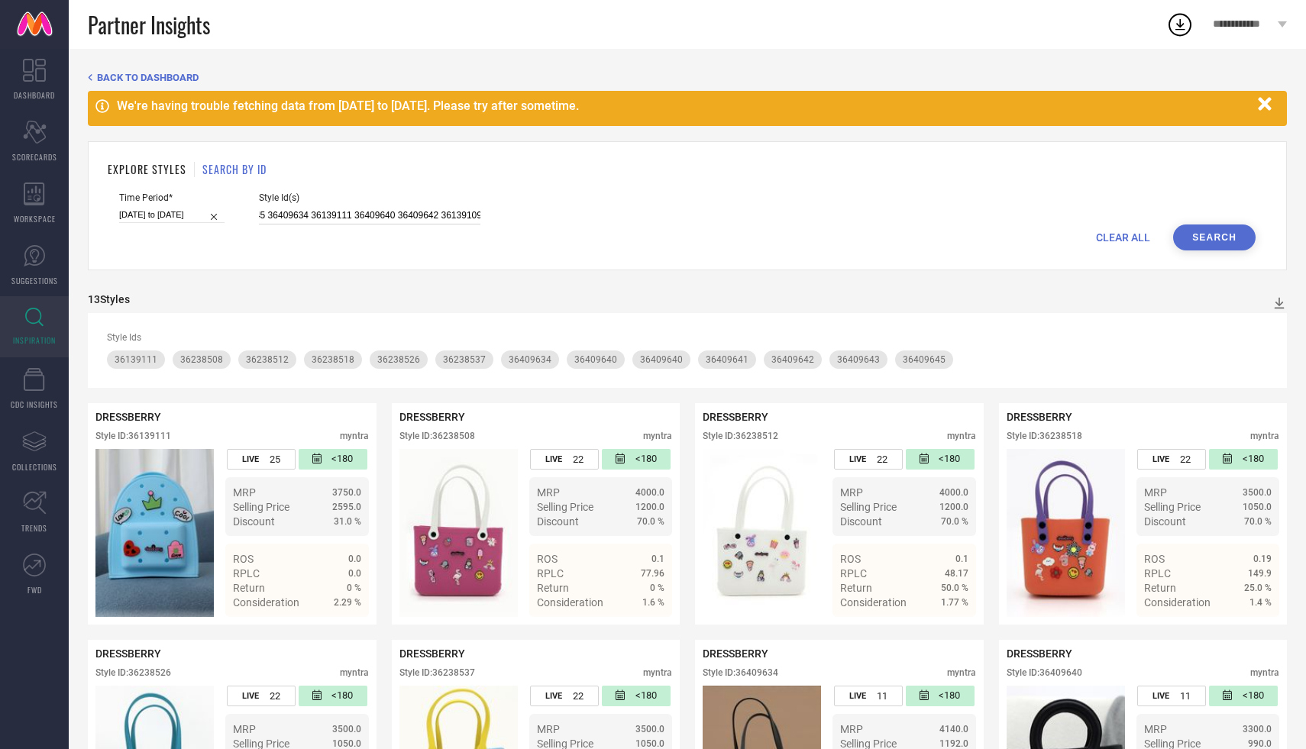
type input "36238526 36238537 36409643 36409641 36409645 36409634 36139111 36409640 3640964…"
